Goal: Navigation & Orientation: Find specific page/section

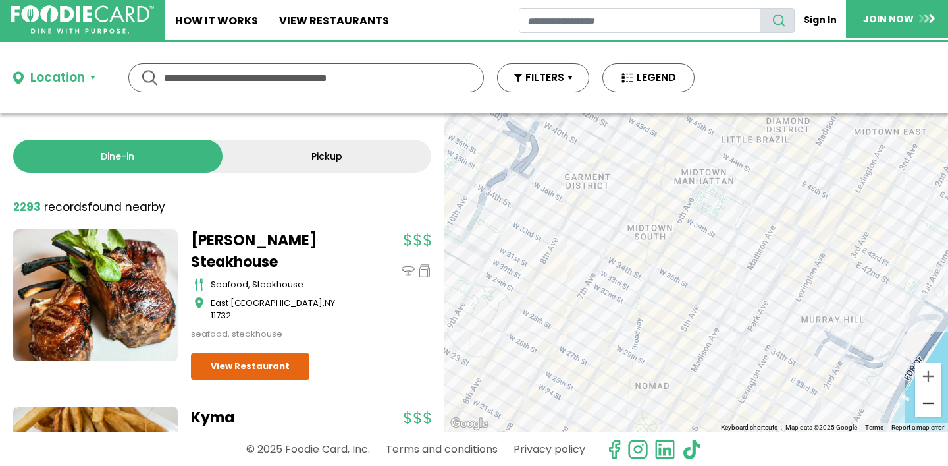
click at [929, 402] on button "Zoom out" at bounding box center [929, 403] width 26 height 26
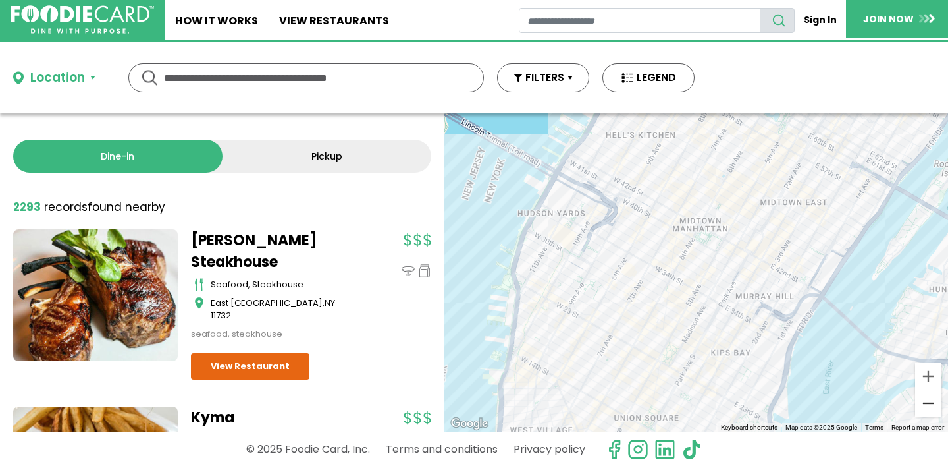
click at [929, 402] on button "Zoom out" at bounding box center [929, 403] width 26 height 26
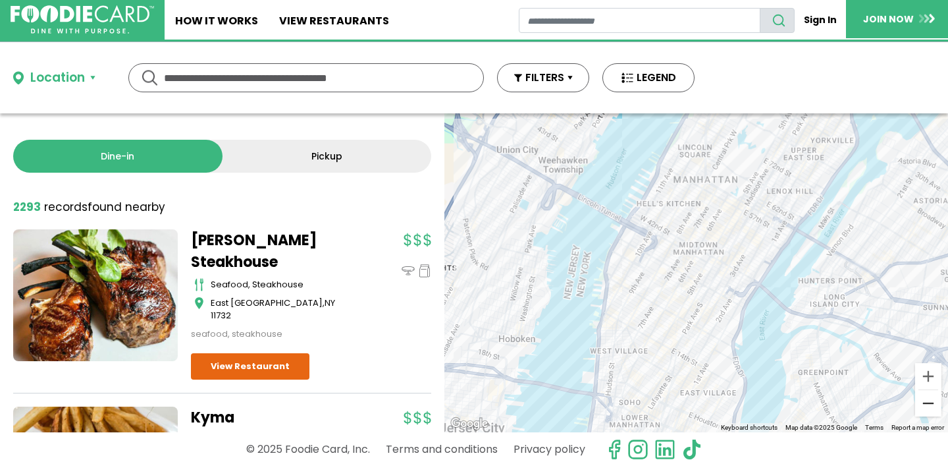
click at [929, 402] on button "Zoom out" at bounding box center [929, 403] width 26 height 26
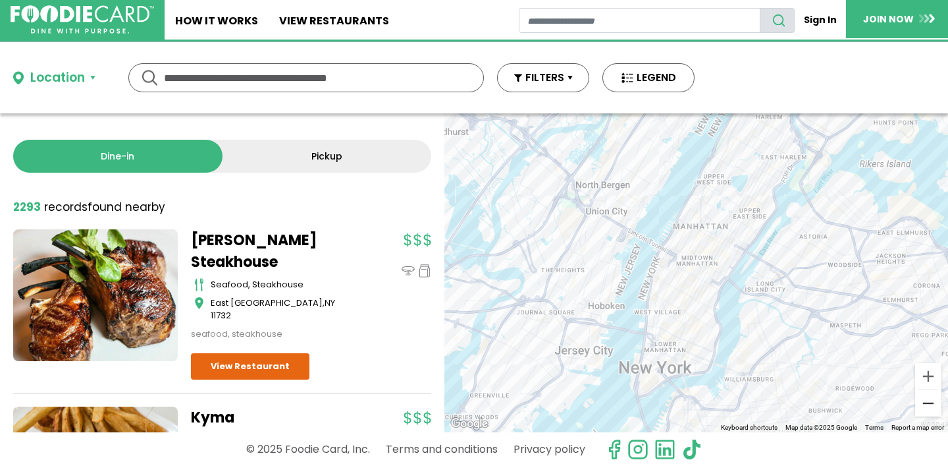
click at [929, 402] on button "Zoom out" at bounding box center [929, 403] width 26 height 26
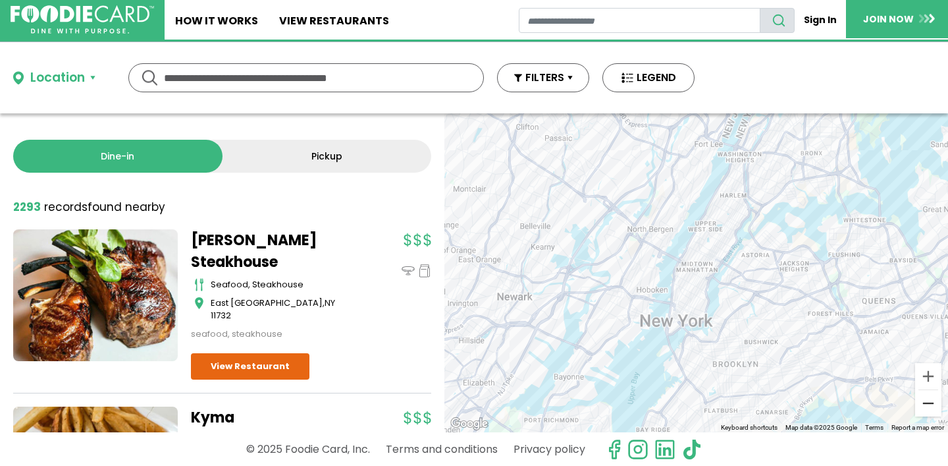
click at [926, 402] on button "Zoom out" at bounding box center [929, 403] width 26 height 26
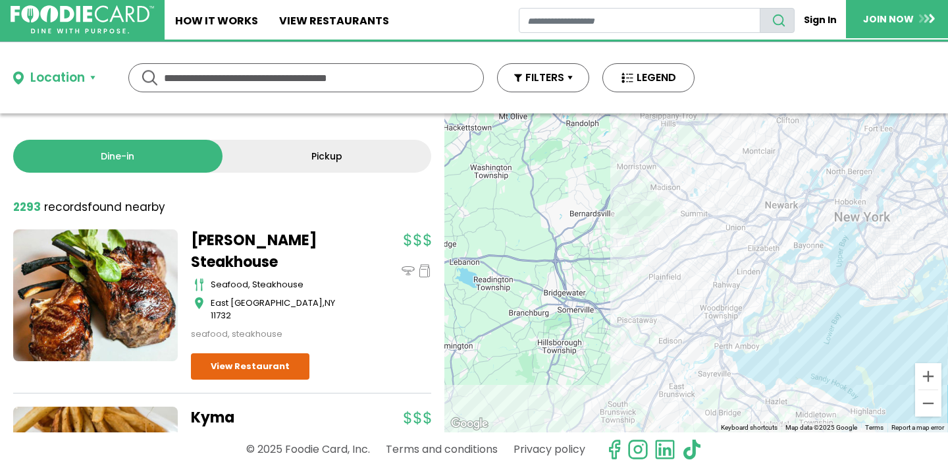
drag, startPoint x: 613, startPoint y: 306, endPoint x: 790, endPoint y: 227, distance: 193.7
click at [790, 227] on div at bounding box center [697, 272] width 504 height 319
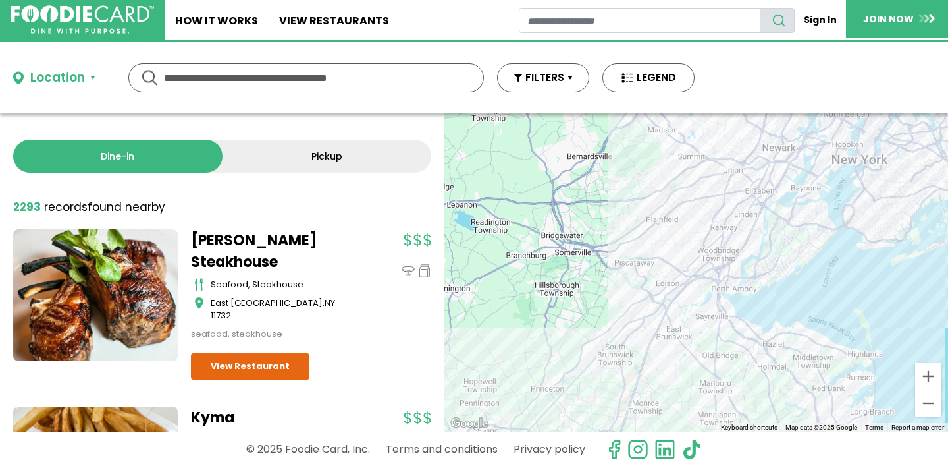
drag, startPoint x: 687, startPoint y: 325, endPoint x: 681, endPoint y: 241, distance: 83.9
click at [681, 241] on div at bounding box center [697, 272] width 504 height 319
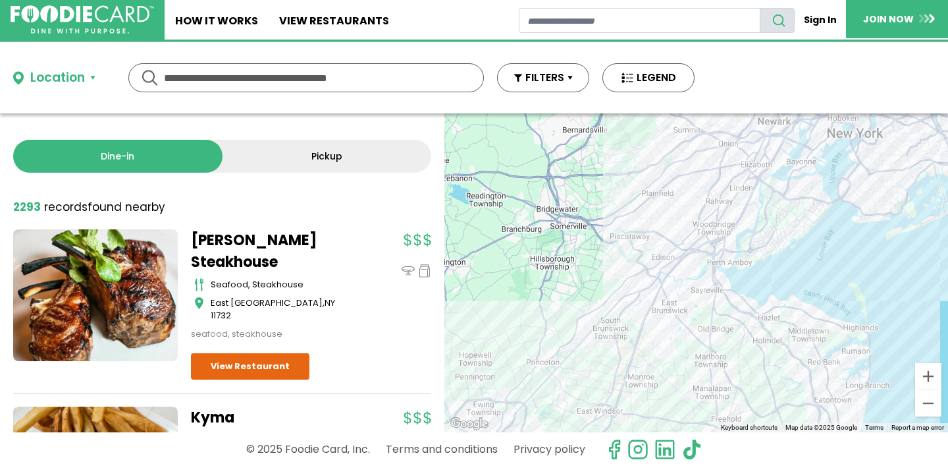
click at [625, 208] on div at bounding box center [697, 272] width 504 height 319
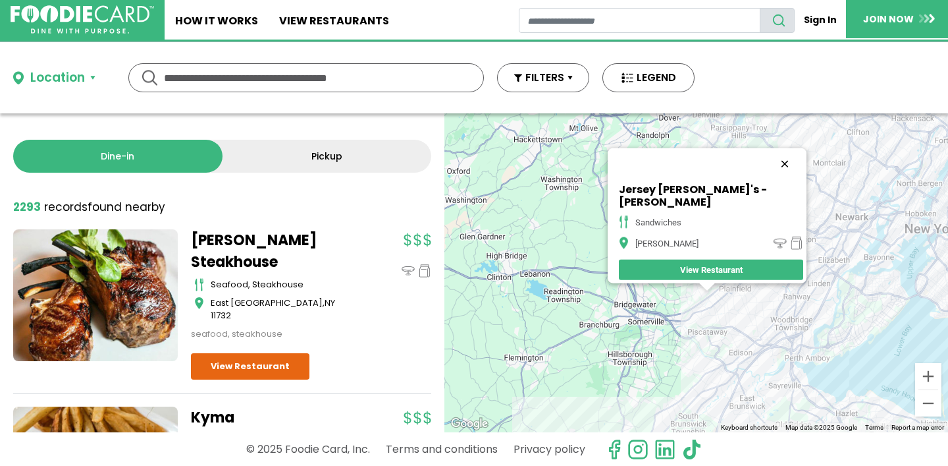
click at [769, 167] on button "Close" at bounding box center [785, 164] width 32 height 32
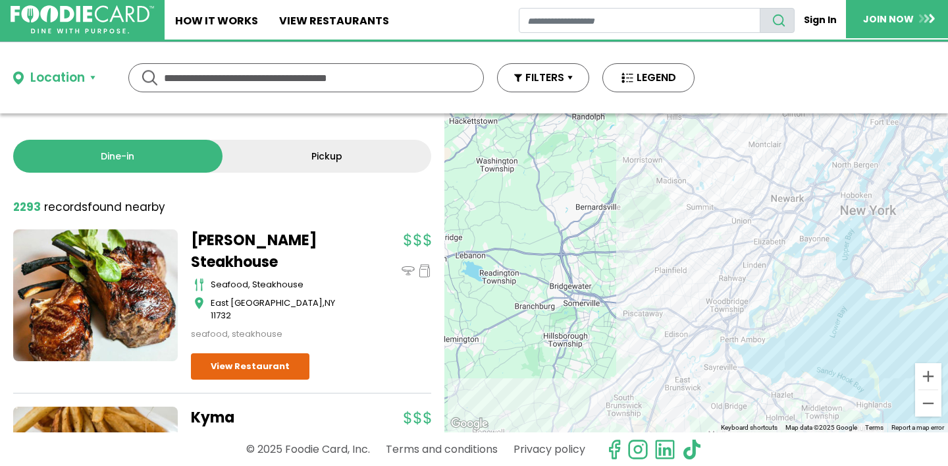
drag, startPoint x: 703, startPoint y: 318, endPoint x: 527, endPoint y: 258, distance: 186.0
click at [527, 258] on div at bounding box center [697, 272] width 504 height 319
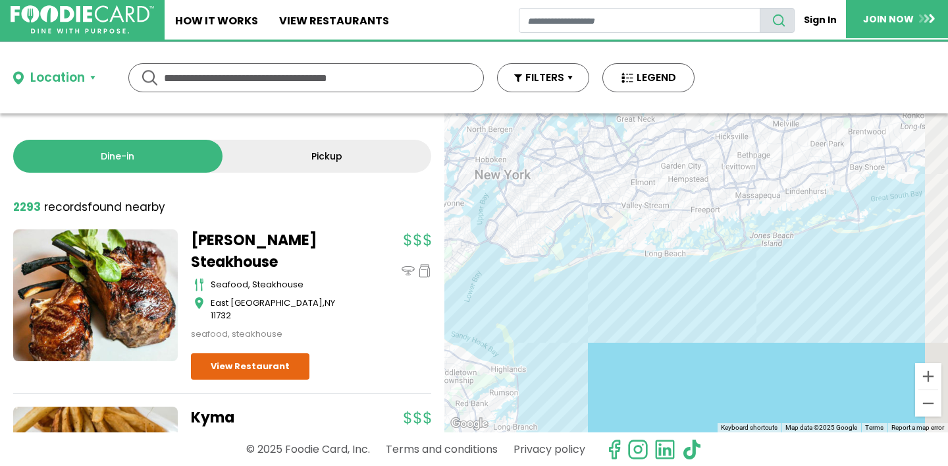
drag, startPoint x: 817, startPoint y: 301, endPoint x: 562, endPoint y: 310, distance: 255.0
click at [562, 310] on div at bounding box center [697, 272] width 504 height 319
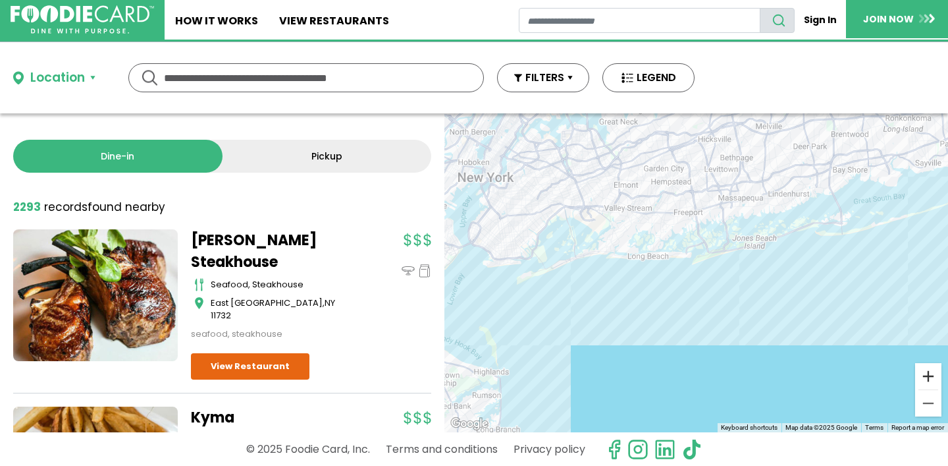
click at [931, 379] on button "Zoom in" at bounding box center [929, 376] width 26 height 26
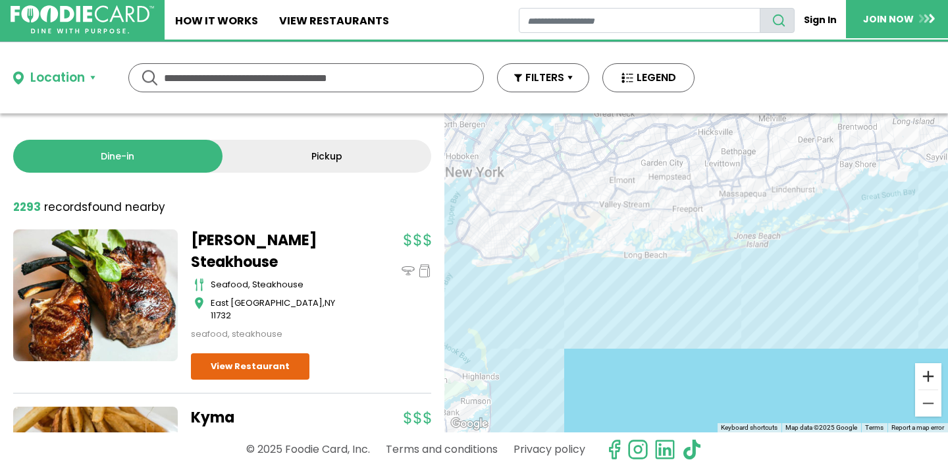
click at [931, 379] on button "Zoom in" at bounding box center [929, 376] width 26 height 26
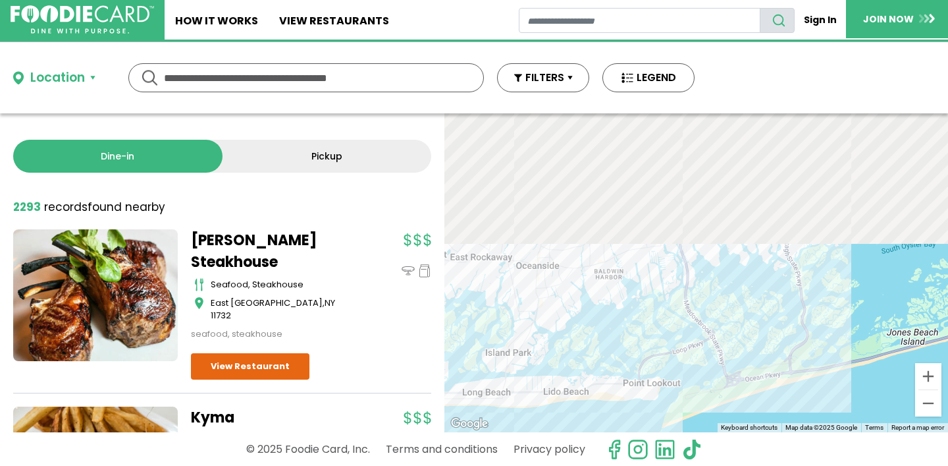
drag, startPoint x: 827, startPoint y: 227, endPoint x: 811, endPoint y: 497, distance: 270.5
click at [811, 465] on html "Skip Navigation Skip to Login Skip to Footer Home How It Works View restaurants" at bounding box center [474, 233] width 948 height 466
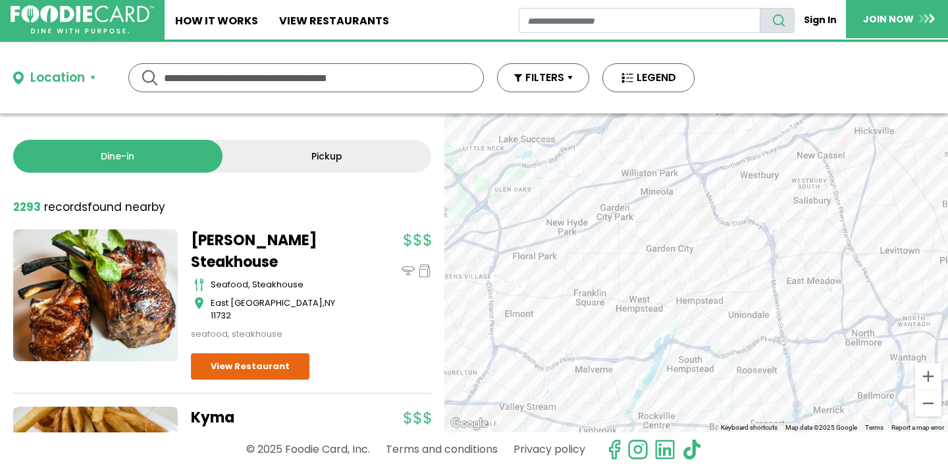
drag, startPoint x: 679, startPoint y: 307, endPoint x: 804, endPoint y: 260, distance: 133.8
click at [805, 260] on div at bounding box center [697, 272] width 504 height 319
click at [930, 382] on button "Zoom in" at bounding box center [929, 376] width 26 height 26
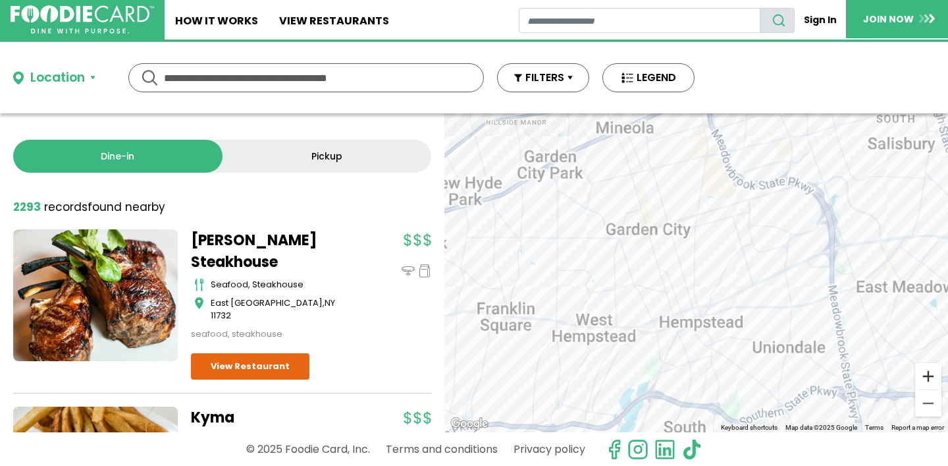
click at [930, 382] on button "Zoom in" at bounding box center [929, 376] width 26 height 26
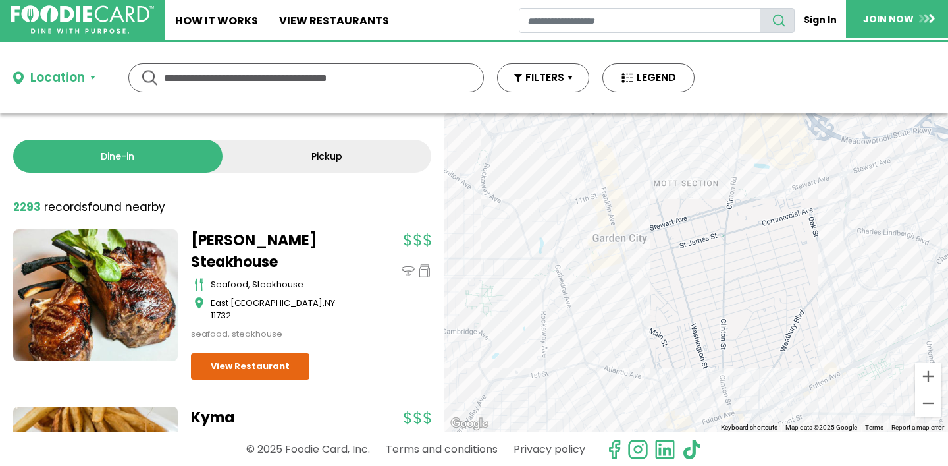
drag, startPoint x: 690, startPoint y: 205, endPoint x: 744, endPoint y: 302, distance: 111.4
click at [745, 302] on div at bounding box center [697, 272] width 504 height 319
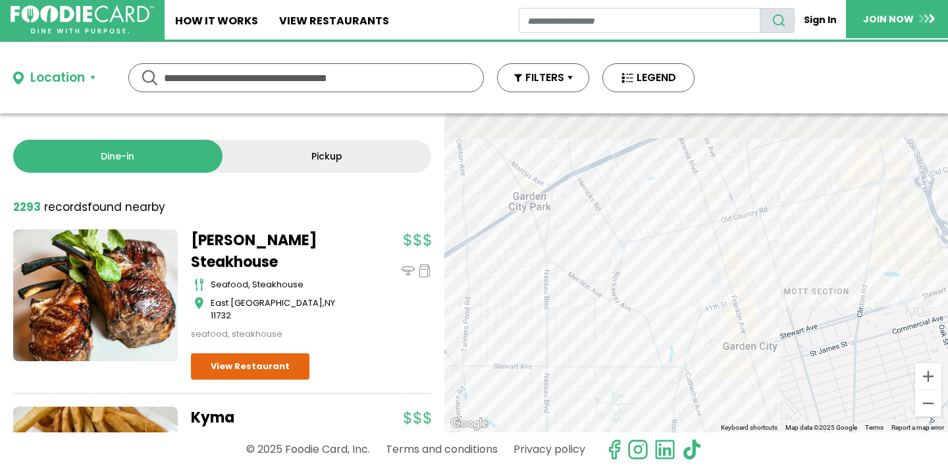
drag, startPoint x: 570, startPoint y: 258, endPoint x: 706, endPoint y: 358, distance: 169.1
click at [708, 358] on div at bounding box center [697, 272] width 504 height 319
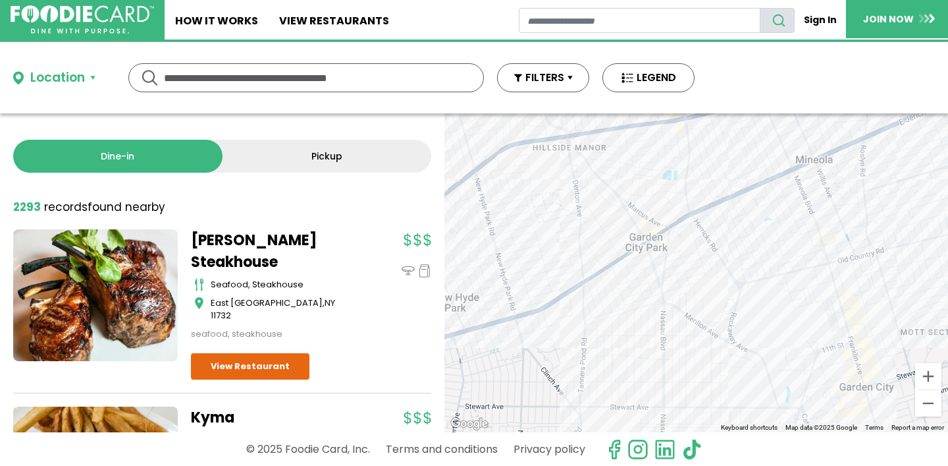
drag, startPoint x: 642, startPoint y: 299, endPoint x: 728, endPoint y: 310, distance: 86.9
click at [729, 310] on div at bounding box center [697, 272] width 504 height 319
click at [650, 252] on div at bounding box center [697, 272] width 504 height 319
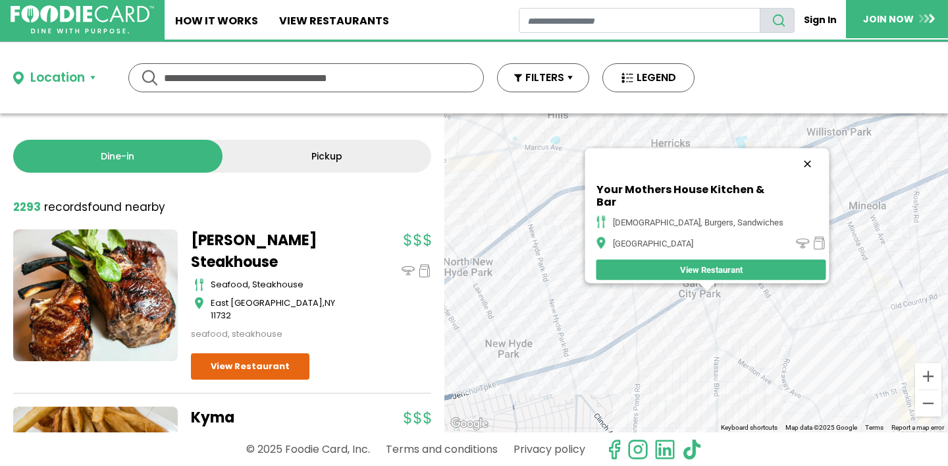
click at [792, 167] on button "Close" at bounding box center [808, 164] width 32 height 32
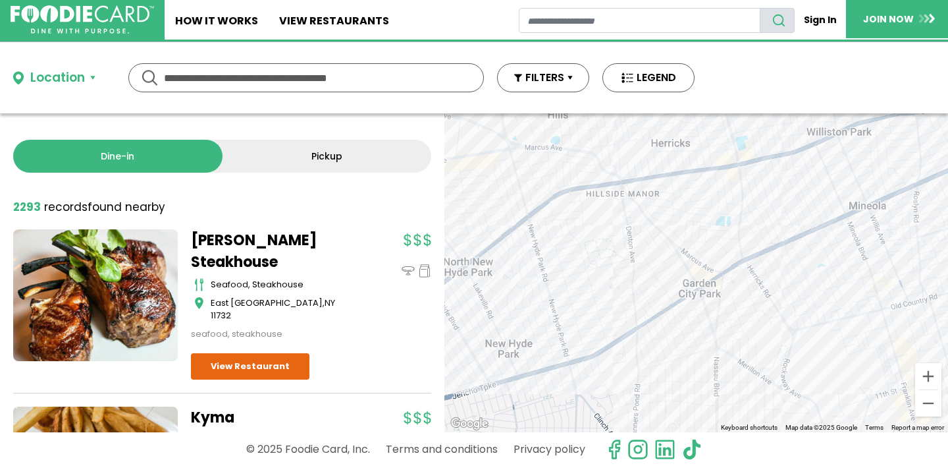
click at [727, 280] on div at bounding box center [697, 272] width 504 height 319
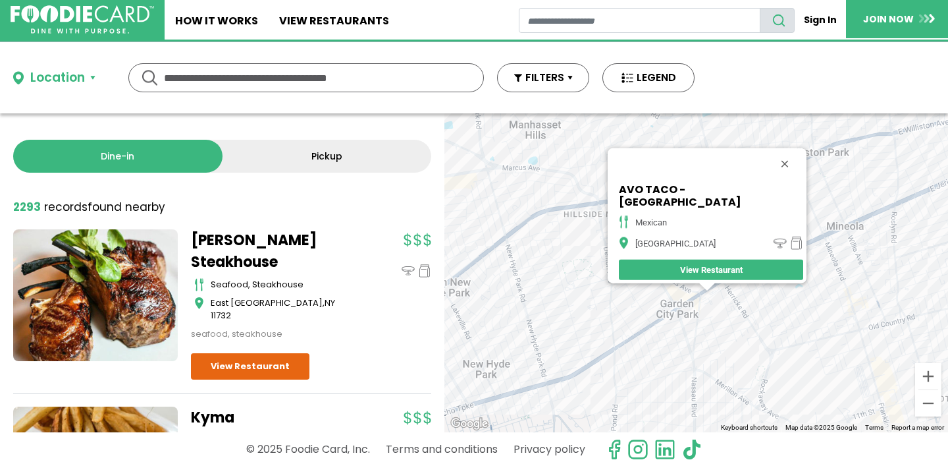
click at [722, 299] on div "AVO TACO - [GEOGRAPHIC_DATA] mexican [GEOGRAPHIC_DATA] View Restaurant" at bounding box center [697, 272] width 504 height 319
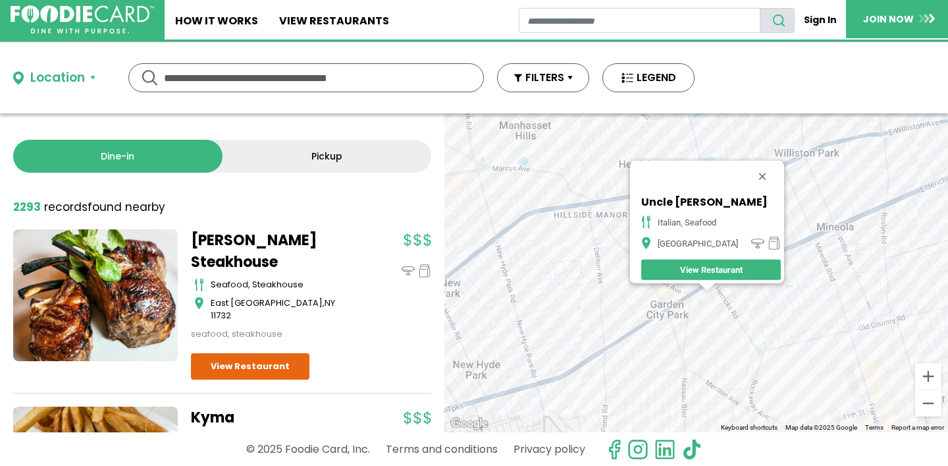
click at [718, 298] on div "Uncle [PERSON_NAME] italian, seafood [GEOGRAPHIC_DATA] View Restaurant" at bounding box center [697, 272] width 504 height 319
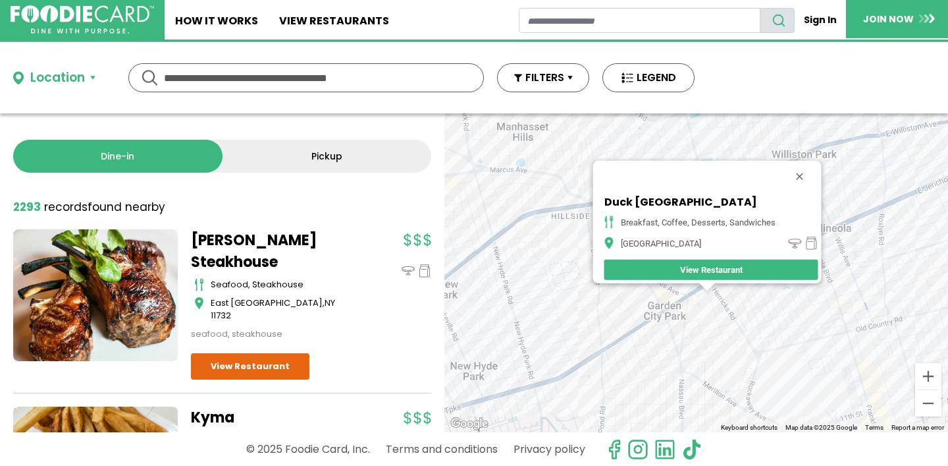
click at [730, 287] on div "[GEOGRAPHIC_DATA] breakfast, coffee, desserts, [GEOGRAPHIC_DATA] View Restaurant" at bounding box center [697, 272] width 504 height 319
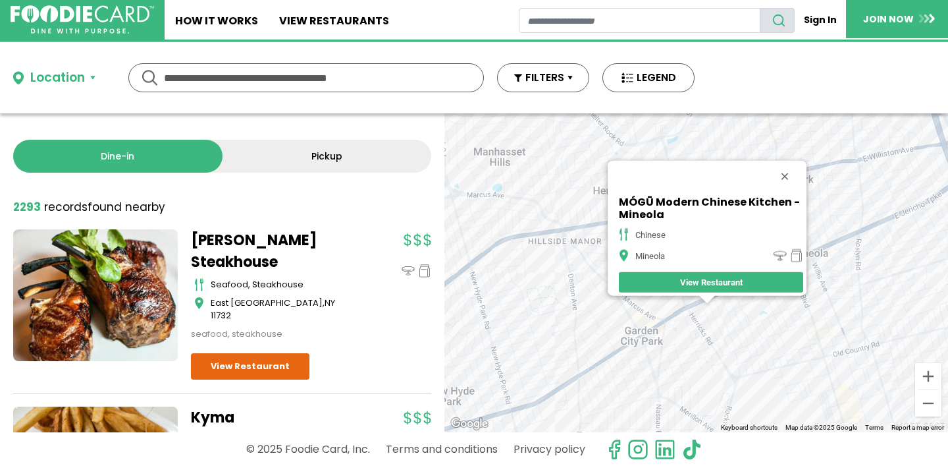
click at [668, 329] on div "MÓGŪ Modern Chinese Kitchen - Mineola chinese Mineola View Restaurant" at bounding box center [697, 272] width 504 height 319
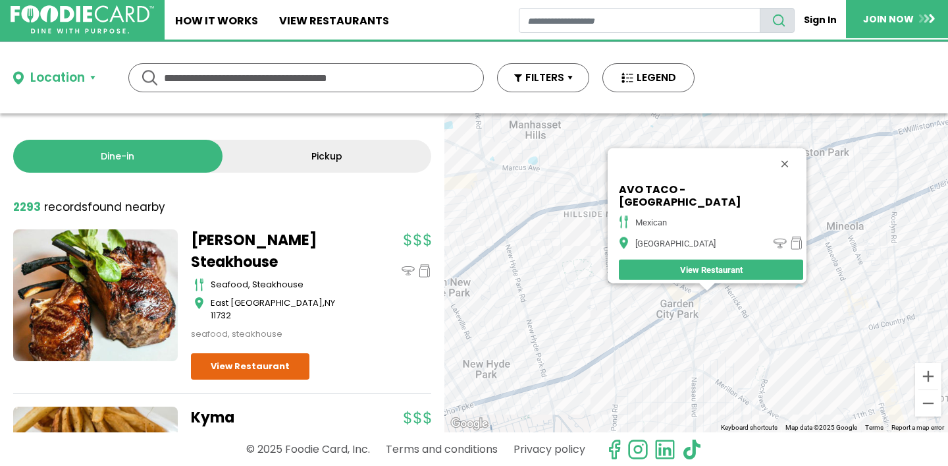
click at [686, 324] on div "AVO TACO - [GEOGRAPHIC_DATA] mexican [GEOGRAPHIC_DATA] View Restaurant" at bounding box center [697, 272] width 504 height 319
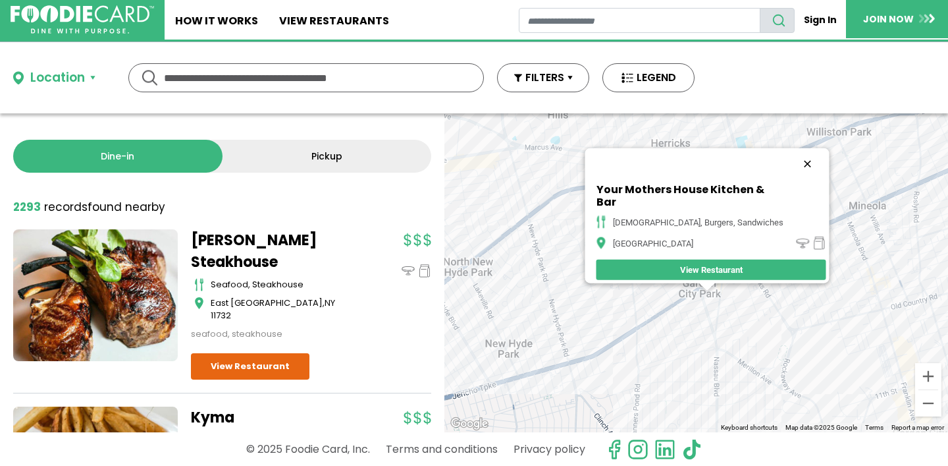
click at [793, 171] on button "Close" at bounding box center [808, 164] width 32 height 32
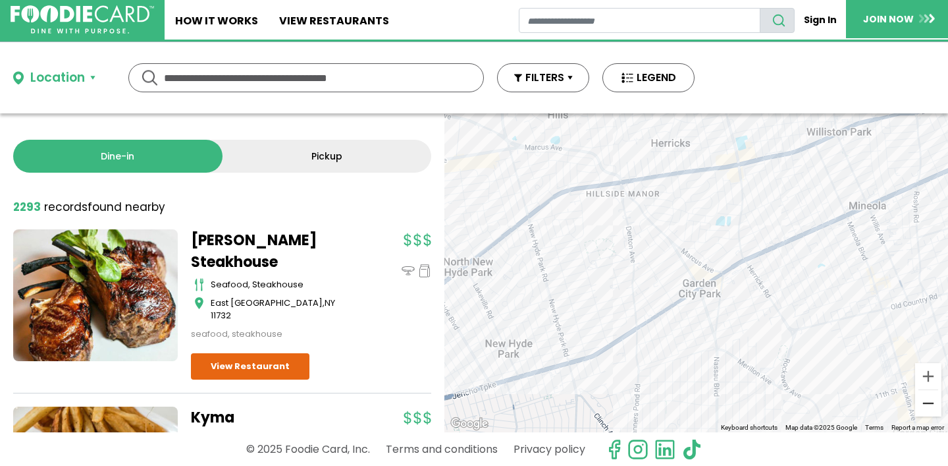
click at [929, 403] on button "Zoom out" at bounding box center [929, 403] width 26 height 26
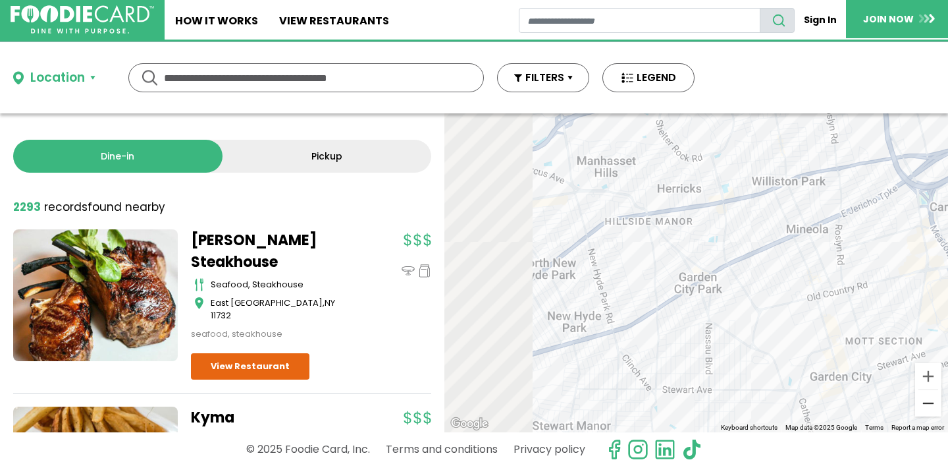
click at [929, 403] on button "Zoom out" at bounding box center [929, 403] width 26 height 26
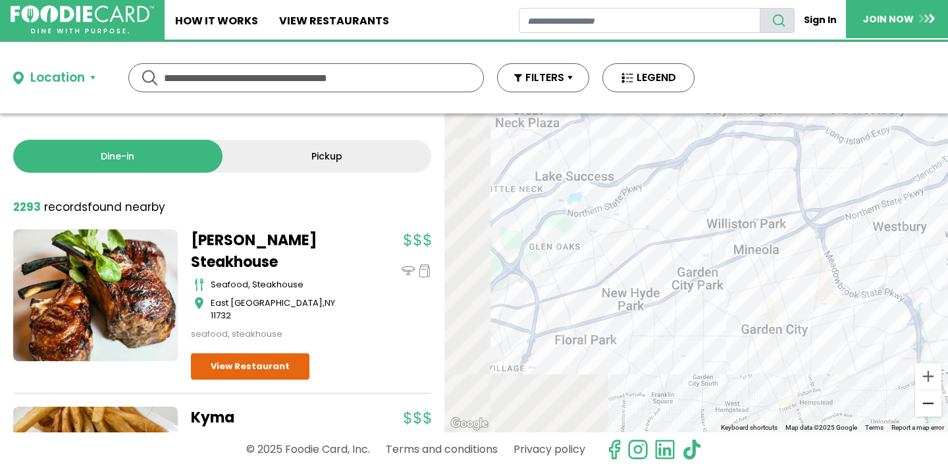
click at [929, 403] on button "Zoom out" at bounding box center [929, 403] width 26 height 26
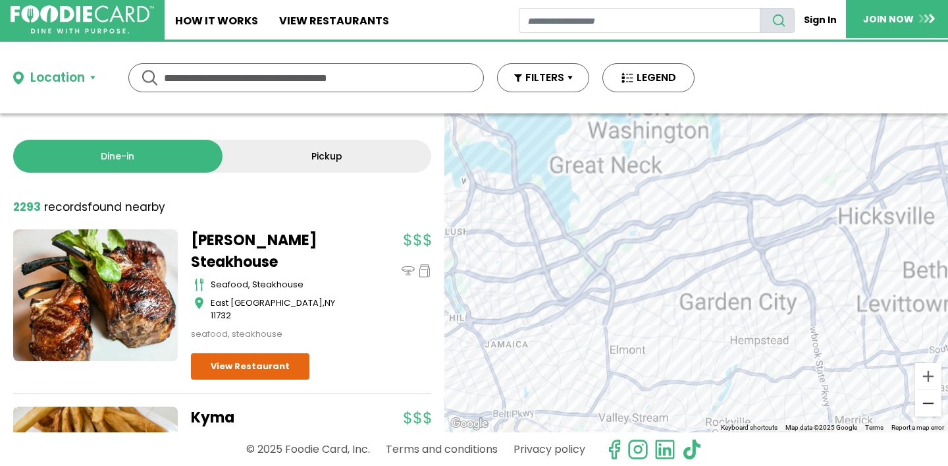
click at [929, 403] on button "Zoom out" at bounding box center [929, 403] width 26 height 26
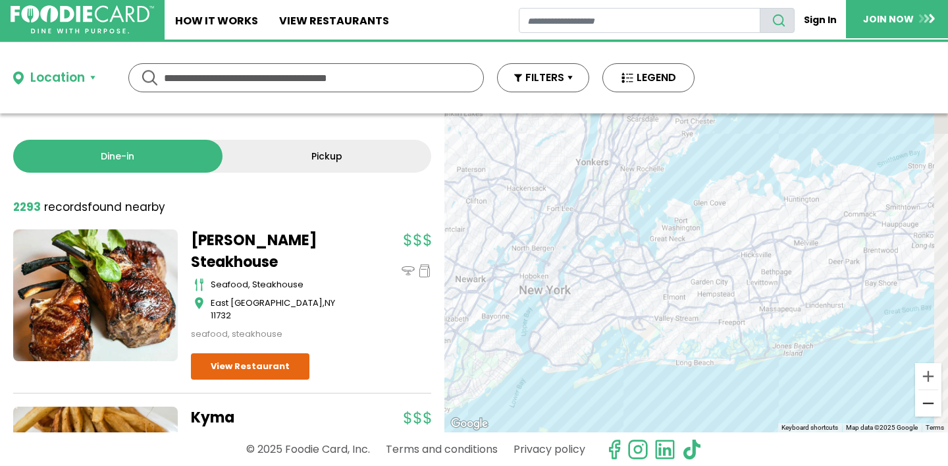
click at [929, 403] on button "Zoom out" at bounding box center [929, 403] width 26 height 26
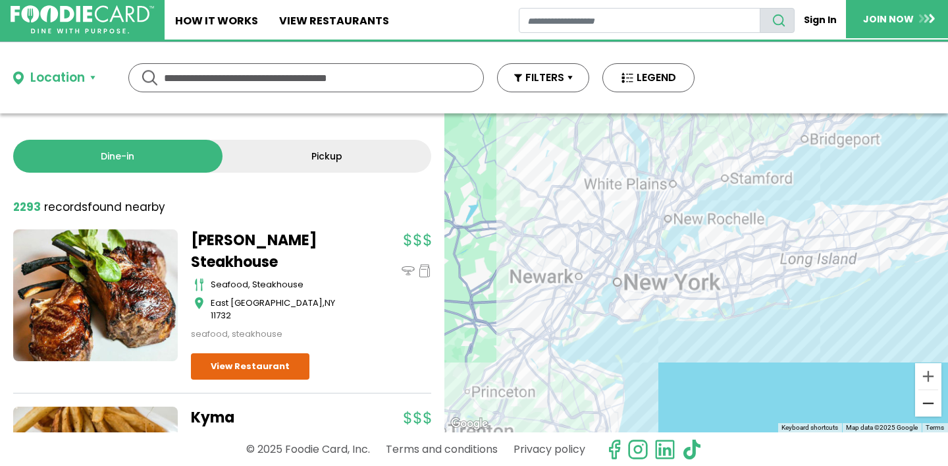
click at [929, 403] on button "Zoom out" at bounding box center [929, 403] width 26 height 26
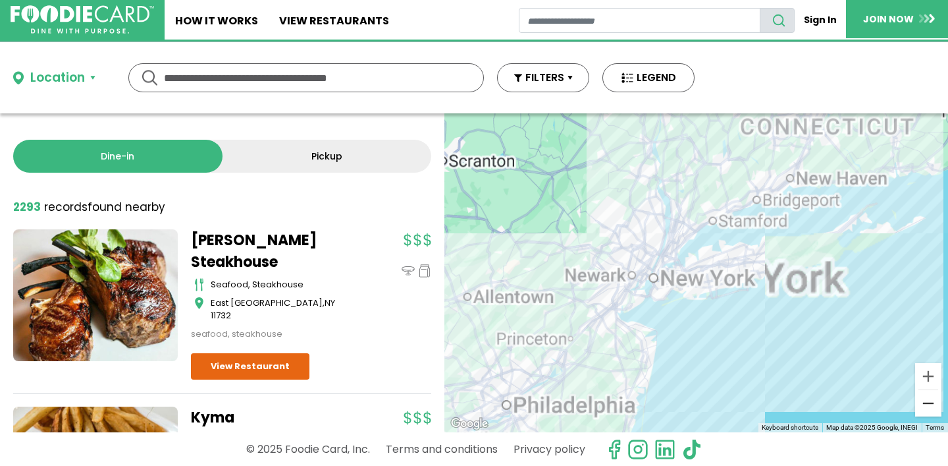
click at [929, 403] on button "Zoom out" at bounding box center [929, 403] width 26 height 26
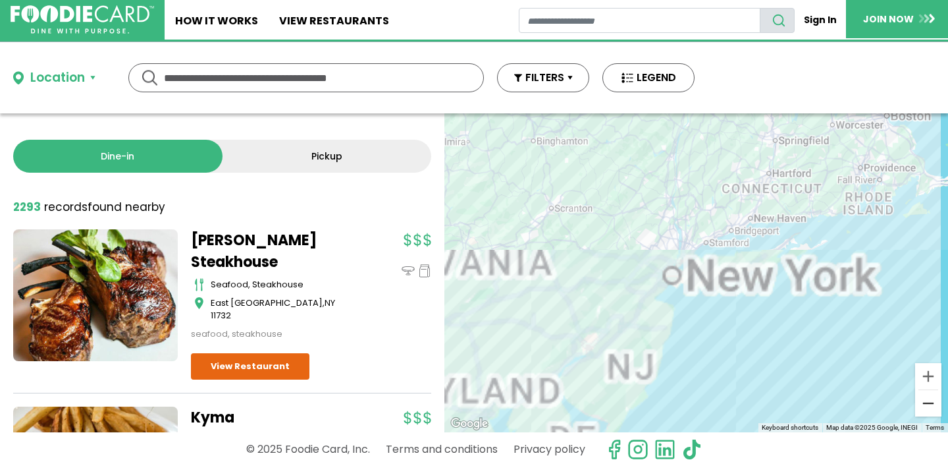
click at [929, 403] on button "Zoom out" at bounding box center [929, 403] width 26 height 26
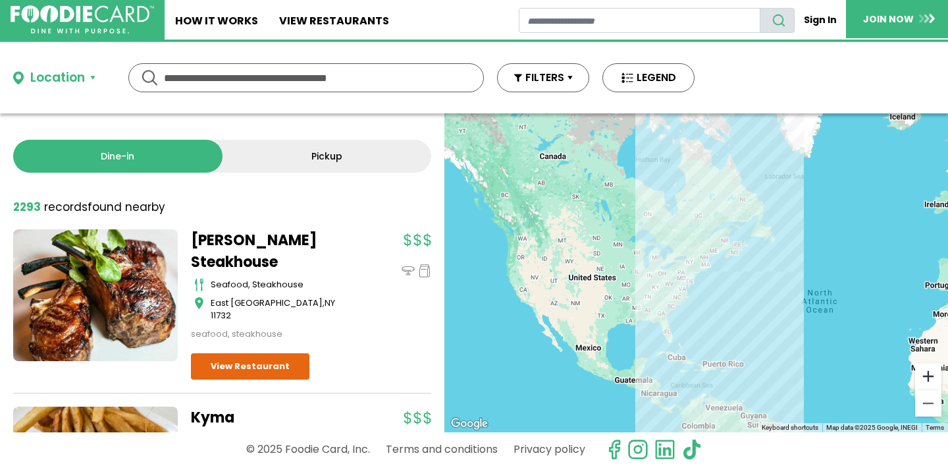
click at [929, 372] on button "Zoom in" at bounding box center [929, 376] width 26 height 26
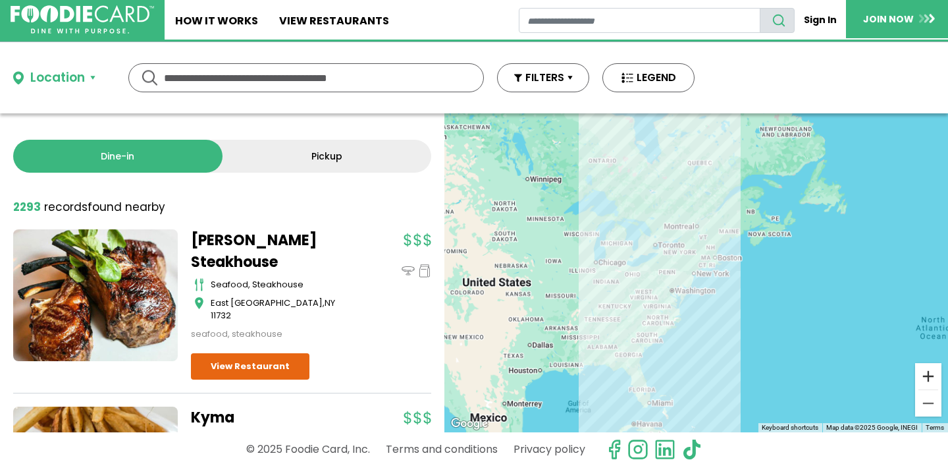
click at [929, 372] on button "Zoom in" at bounding box center [929, 376] width 26 height 26
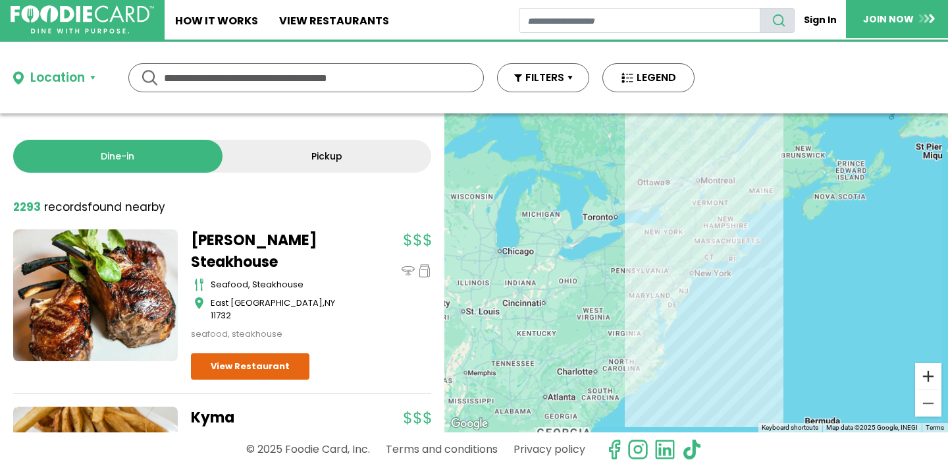
click at [929, 373] on button "Zoom in" at bounding box center [929, 376] width 26 height 26
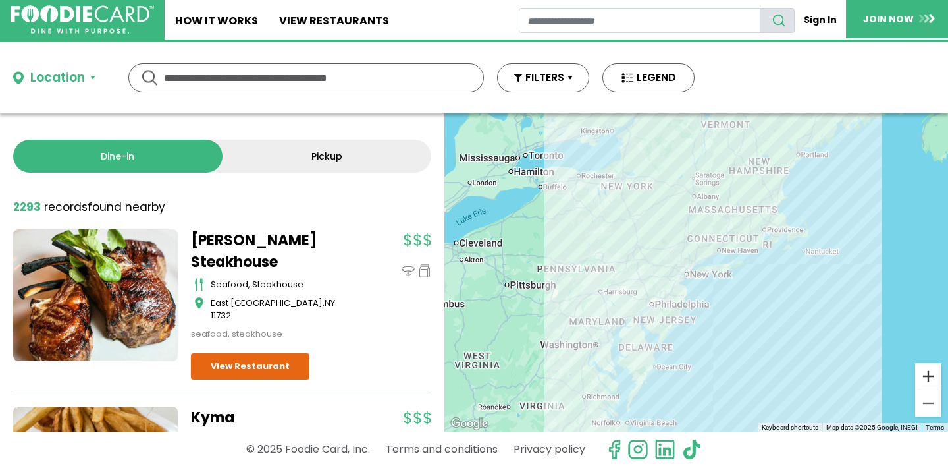
click at [929, 373] on button "Zoom in" at bounding box center [929, 376] width 26 height 26
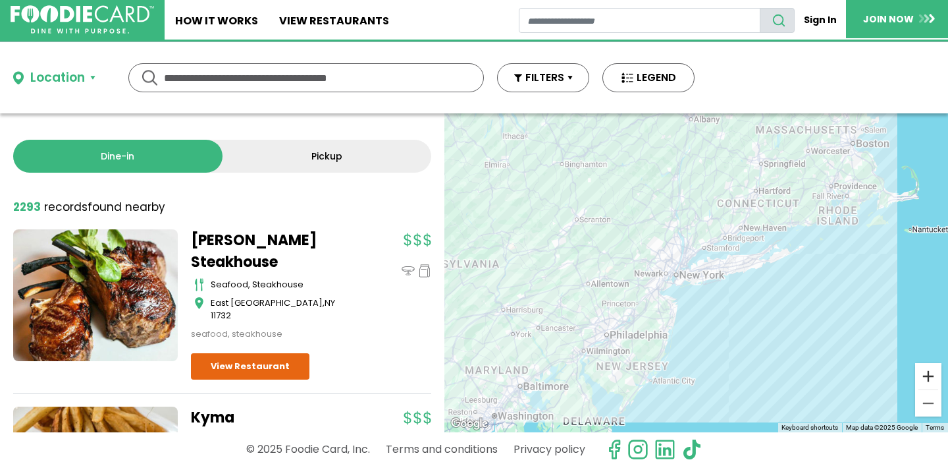
click at [929, 373] on button "Zoom in" at bounding box center [929, 376] width 26 height 26
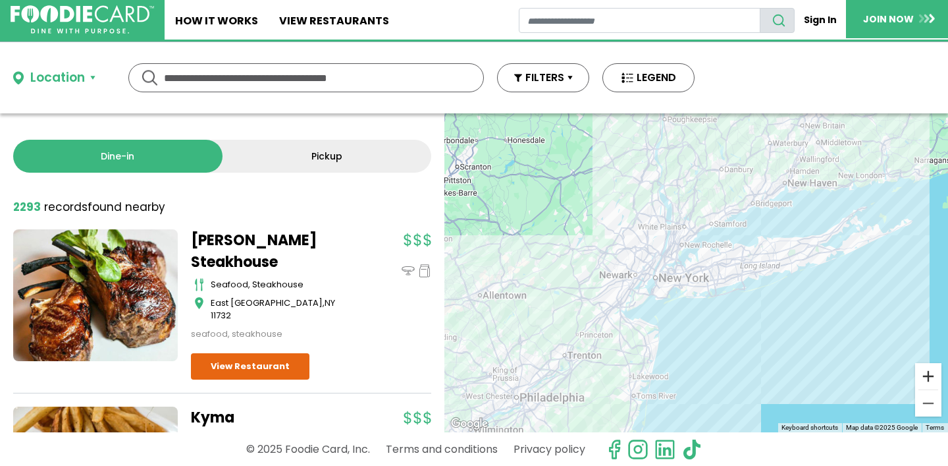
click at [928, 373] on button "Zoom in" at bounding box center [929, 376] width 26 height 26
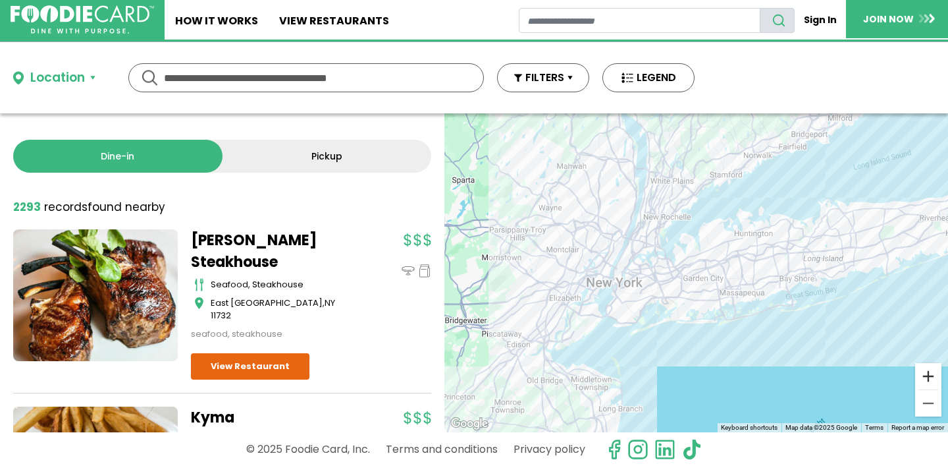
click at [929, 379] on button "Zoom in" at bounding box center [929, 376] width 26 height 26
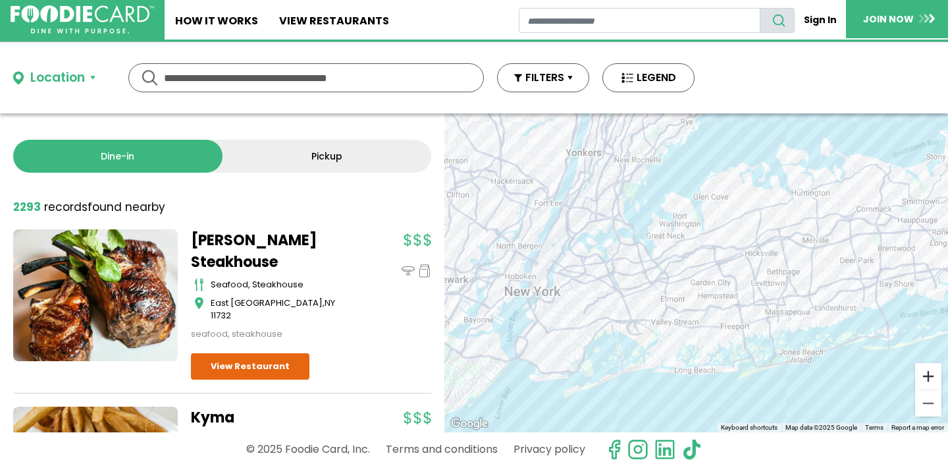
drag, startPoint x: 847, startPoint y: 376, endPoint x: 917, endPoint y: 379, distance: 69.9
click at [918, 379] on div "Keyboard shortcuts Map Data Map data ©2025 Google Map data ©2025 Google 5 km Cl…" at bounding box center [697, 272] width 504 height 319
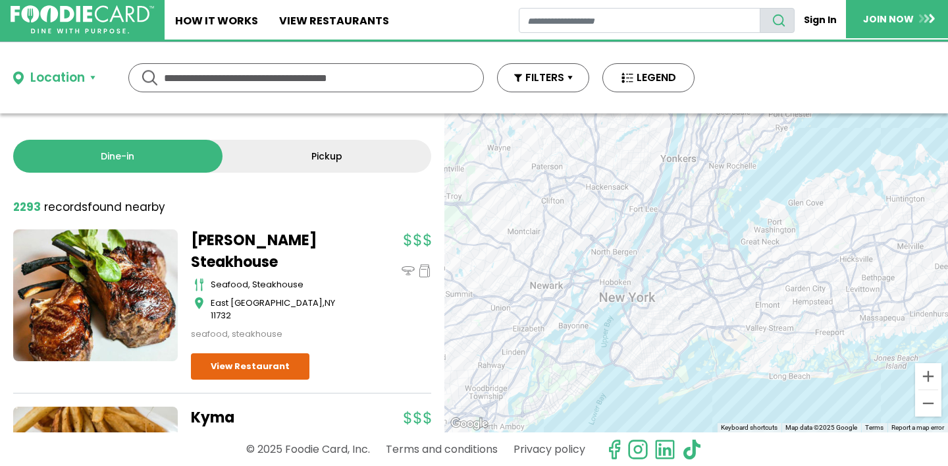
drag, startPoint x: 714, startPoint y: 271, endPoint x: 809, endPoint y: 365, distance: 133.7
click at [806, 365] on div at bounding box center [697, 272] width 504 height 319
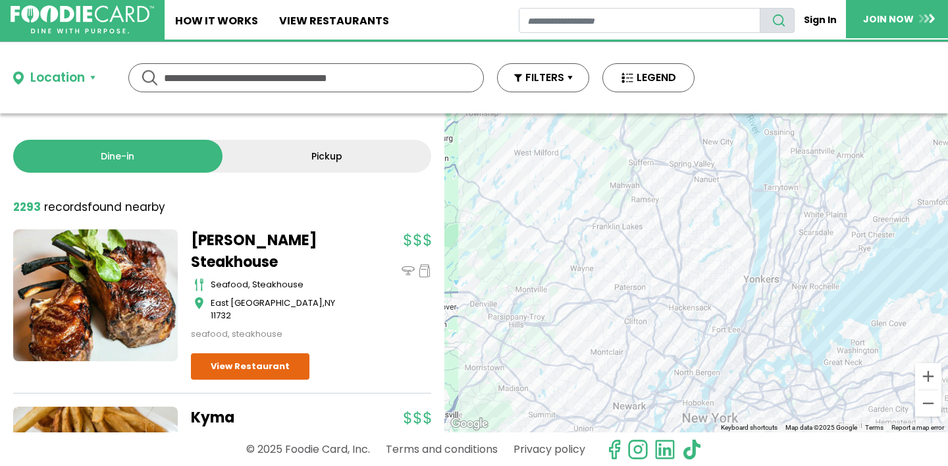
drag, startPoint x: 815, startPoint y: 204, endPoint x: 751, endPoint y: 369, distance: 176.6
click at [751, 369] on div at bounding box center [697, 272] width 504 height 319
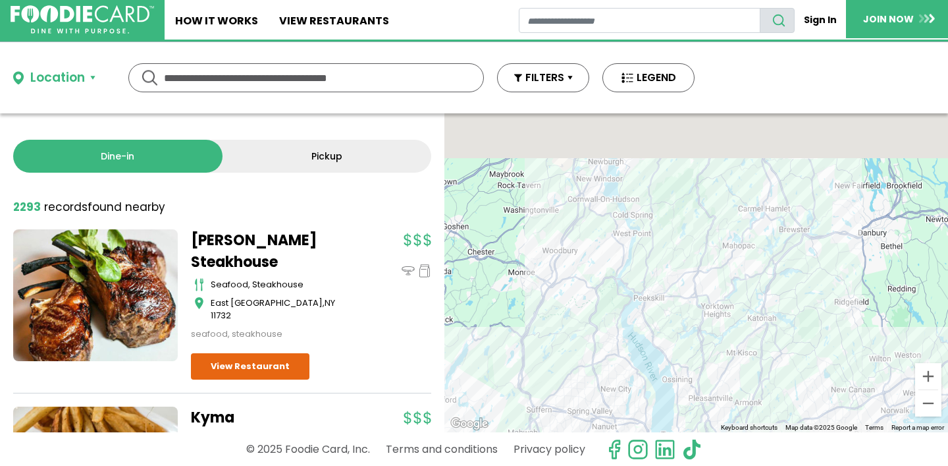
drag, startPoint x: 850, startPoint y: 219, endPoint x: 757, endPoint y: 399, distance: 202.7
click at [757, 401] on div at bounding box center [697, 272] width 504 height 319
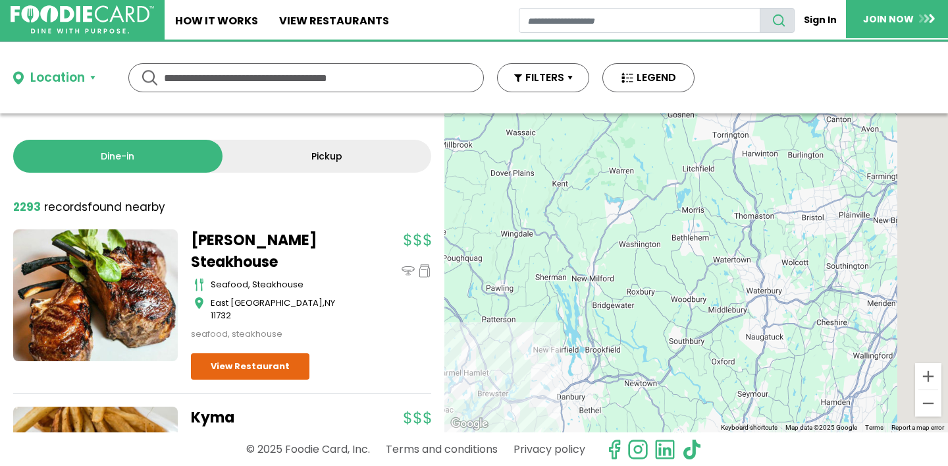
drag, startPoint x: 838, startPoint y: 306, endPoint x: 556, endPoint y: 322, distance: 283.0
click at [555, 322] on div at bounding box center [697, 272] width 504 height 319
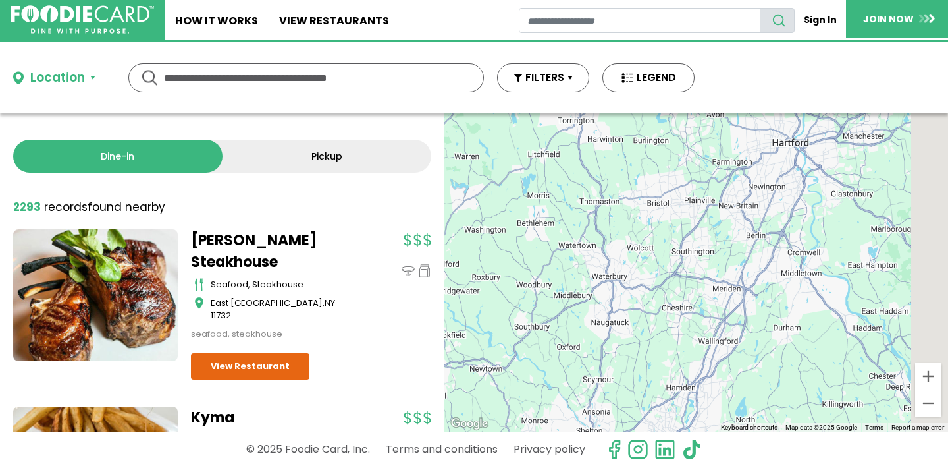
drag, startPoint x: 782, startPoint y: 313, endPoint x: 658, endPoint y: 313, distance: 124.5
click at [654, 313] on div at bounding box center [697, 272] width 504 height 319
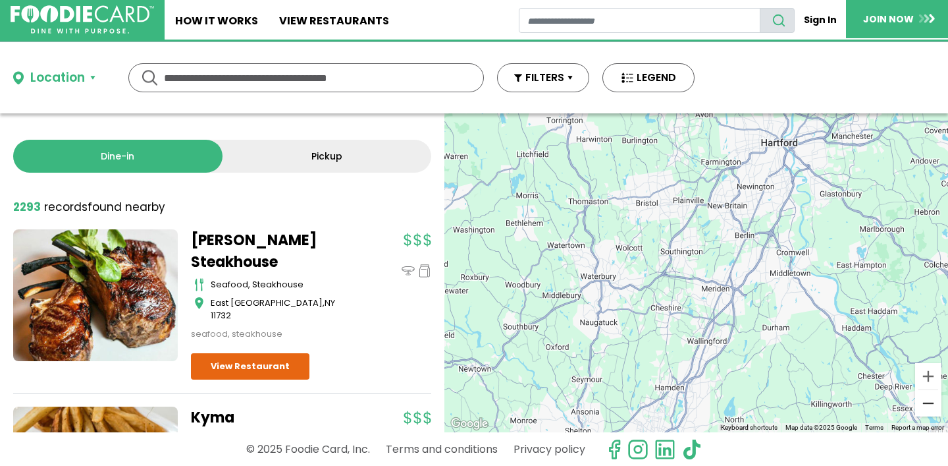
click at [925, 404] on button "Zoom out" at bounding box center [929, 403] width 26 height 26
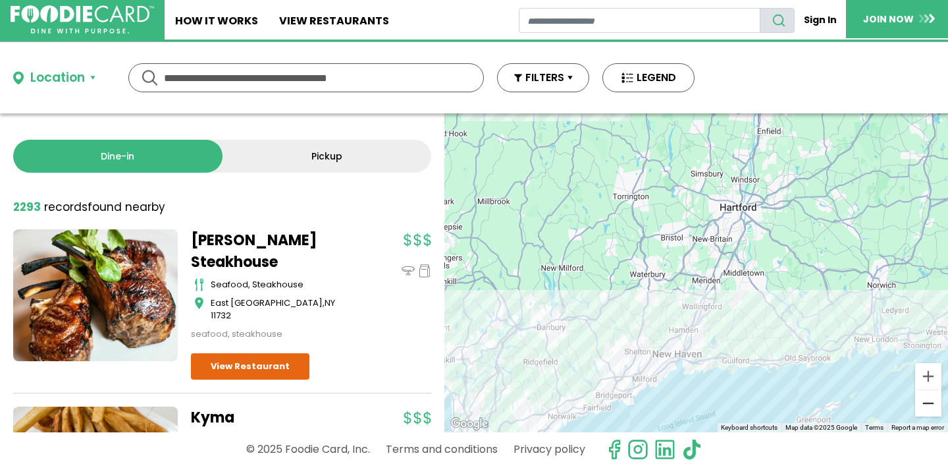
click at [925, 404] on button "Zoom out" at bounding box center [929, 403] width 26 height 26
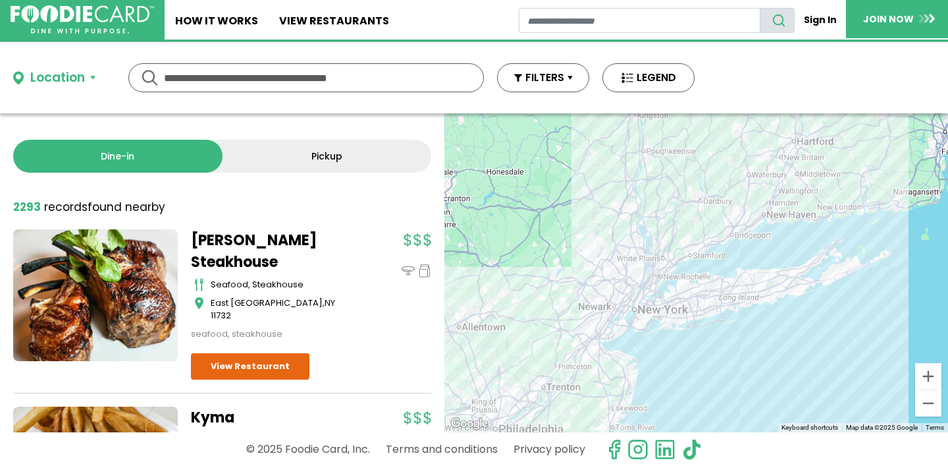
drag, startPoint x: 721, startPoint y: 302, endPoint x: 802, endPoint y: 198, distance: 131.9
click at [802, 198] on div at bounding box center [697, 272] width 504 height 319
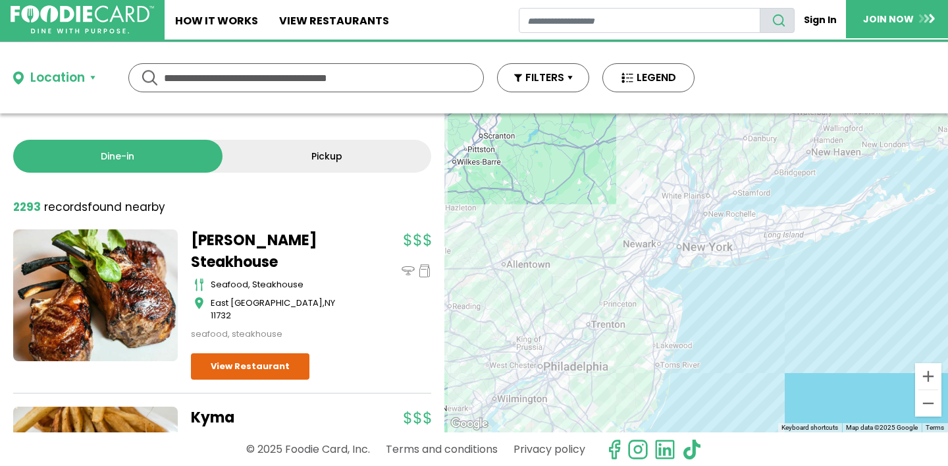
drag, startPoint x: 803, startPoint y: 381, endPoint x: 846, endPoint y: 317, distance: 77.8
click at [846, 317] on div at bounding box center [697, 272] width 504 height 319
